Goal: Transaction & Acquisition: Obtain resource

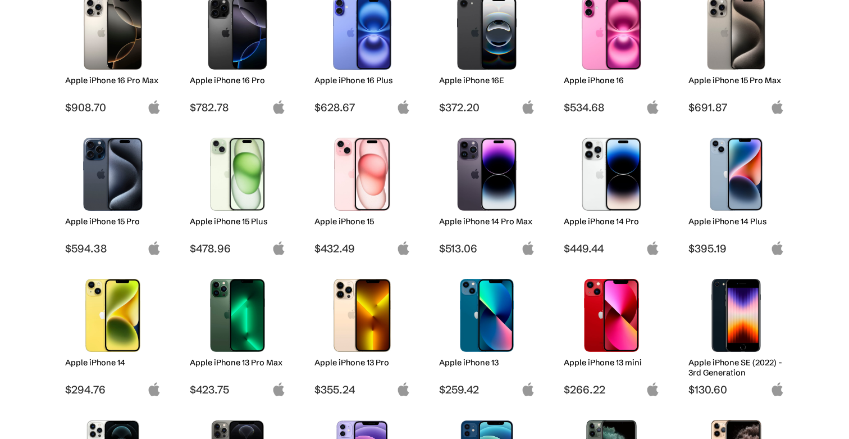
scroll to position [198, 0]
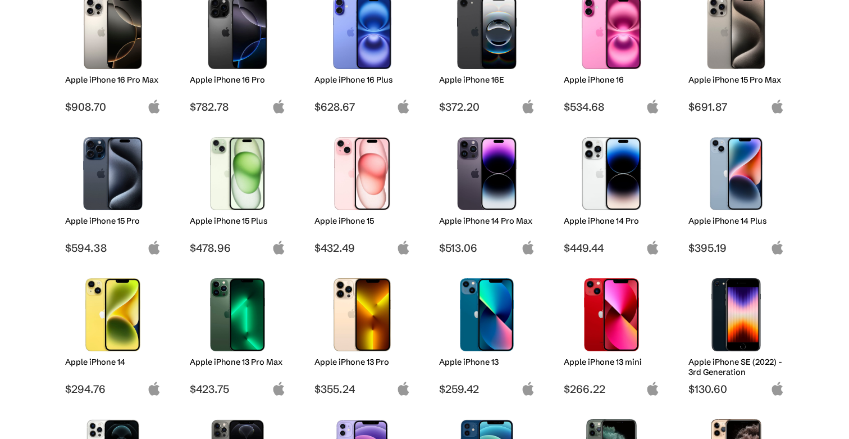
click at [750, 30] on img at bounding box center [736, 32] width 79 height 73
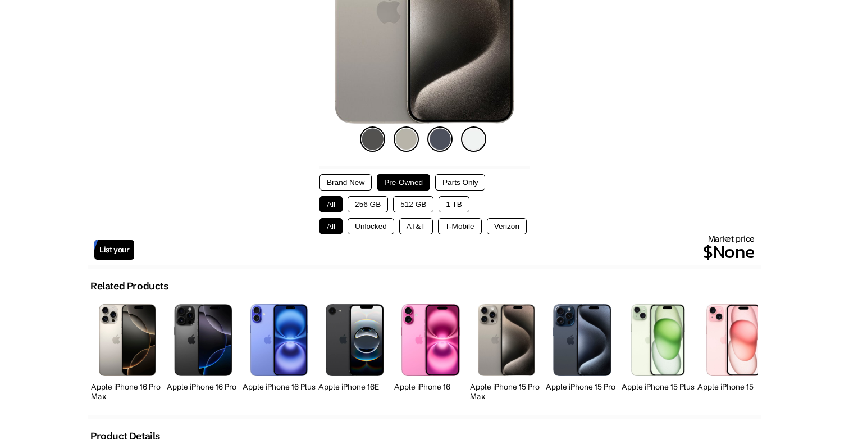
scroll to position [224, 0]
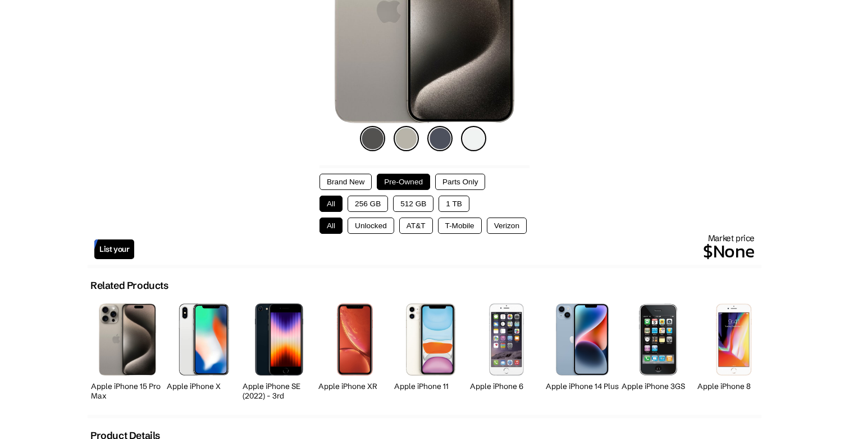
click at [379, 207] on button "256 GB" at bounding box center [368, 203] width 40 height 16
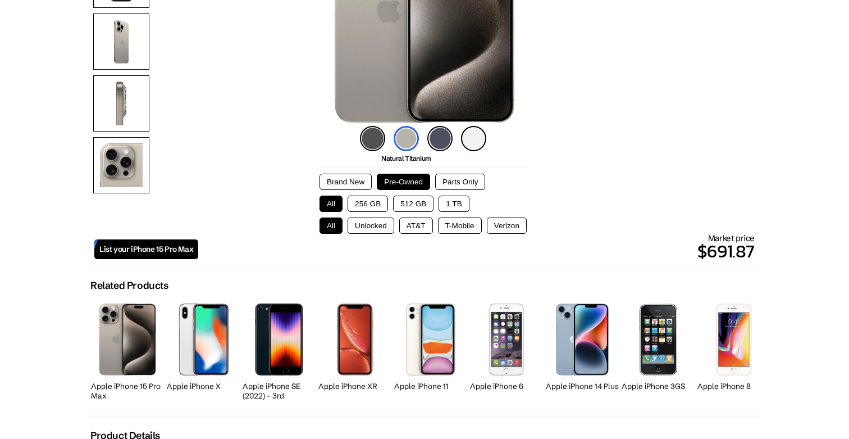
click at [370, 206] on button "256 GB" at bounding box center [368, 203] width 40 height 16
click at [369, 225] on button "Unlocked" at bounding box center [371, 225] width 47 height 16
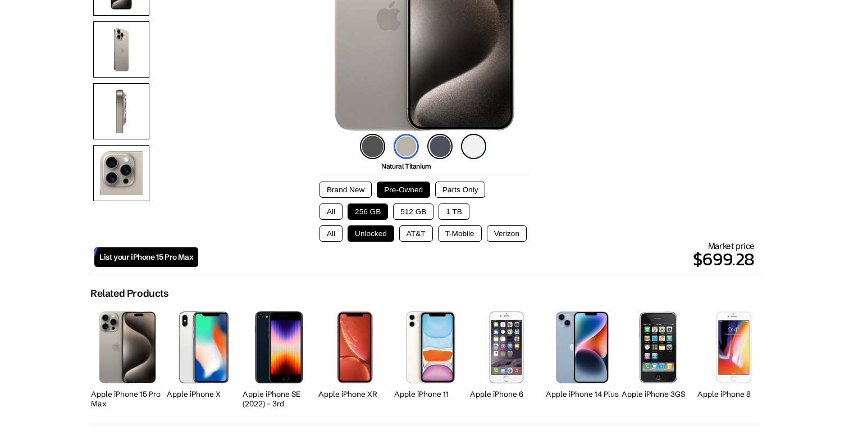
scroll to position [212, 0]
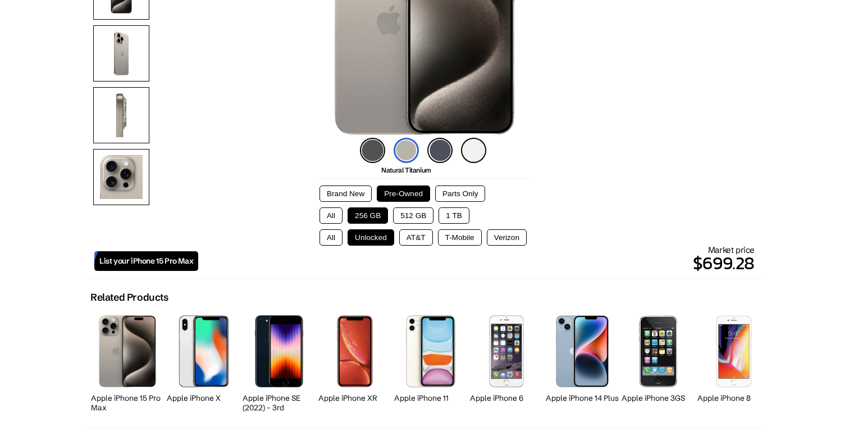
click at [350, 199] on button "Brand New" at bounding box center [346, 193] width 52 height 16
click at [399, 191] on button "Pre-Owned" at bounding box center [403, 193] width 53 height 16
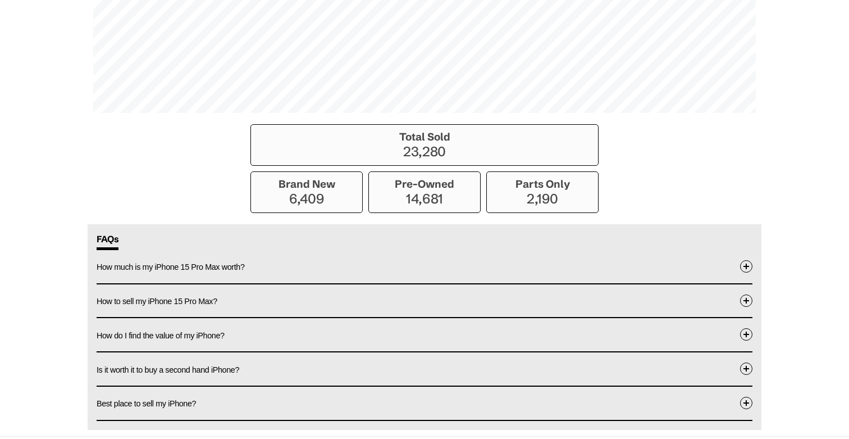
scroll to position [938, 0]
